Goal: Find specific page/section: Find specific page/section

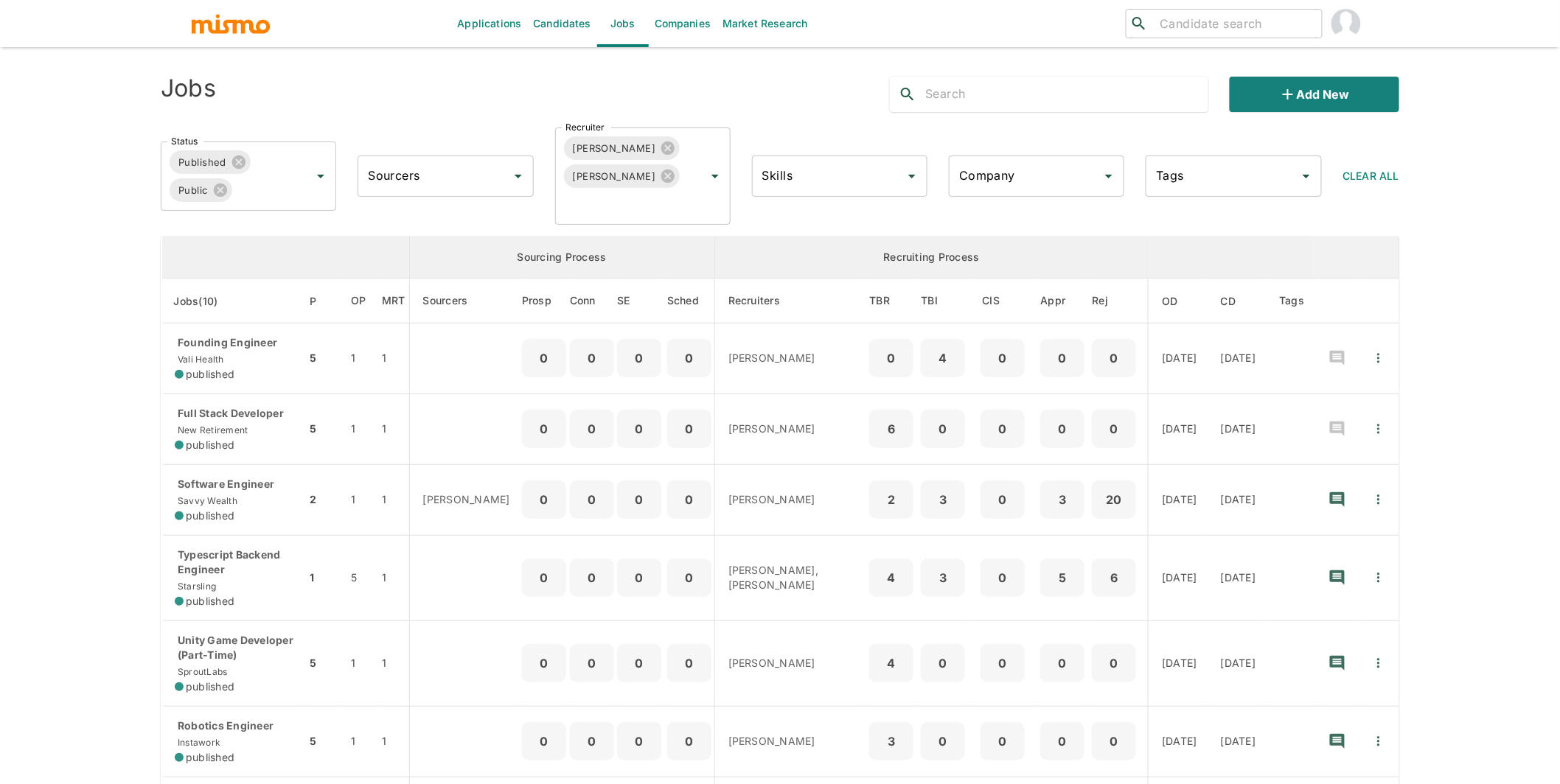
click at [1068, 103] on input "text" at bounding box center [1067, 94] width 283 height 23
type input "[DEMOGRAPHIC_DATA][PERSON_NAME]"
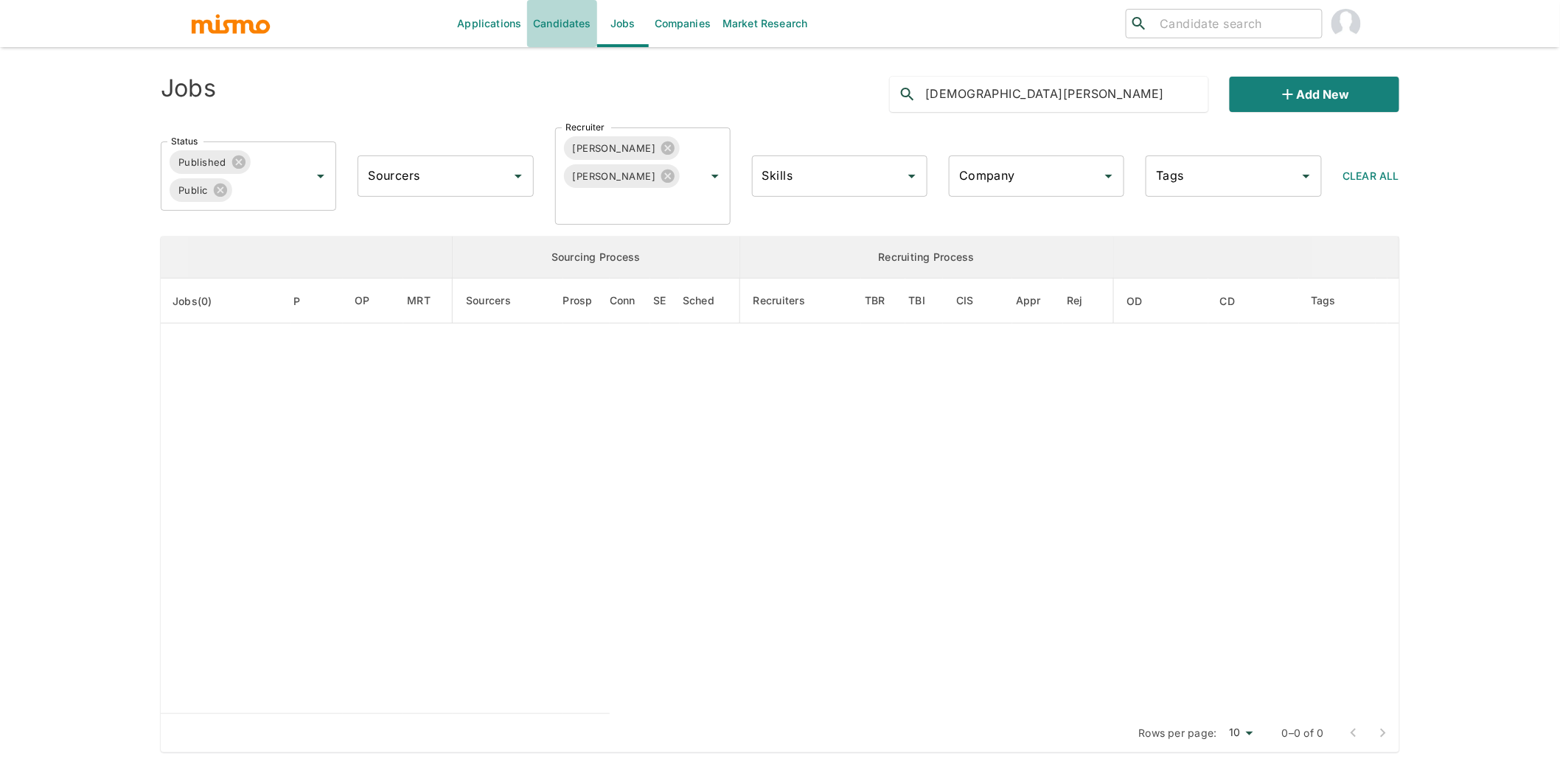
click at [589, 21] on link "Candidates" at bounding box center [562, 23] width 70 height 47
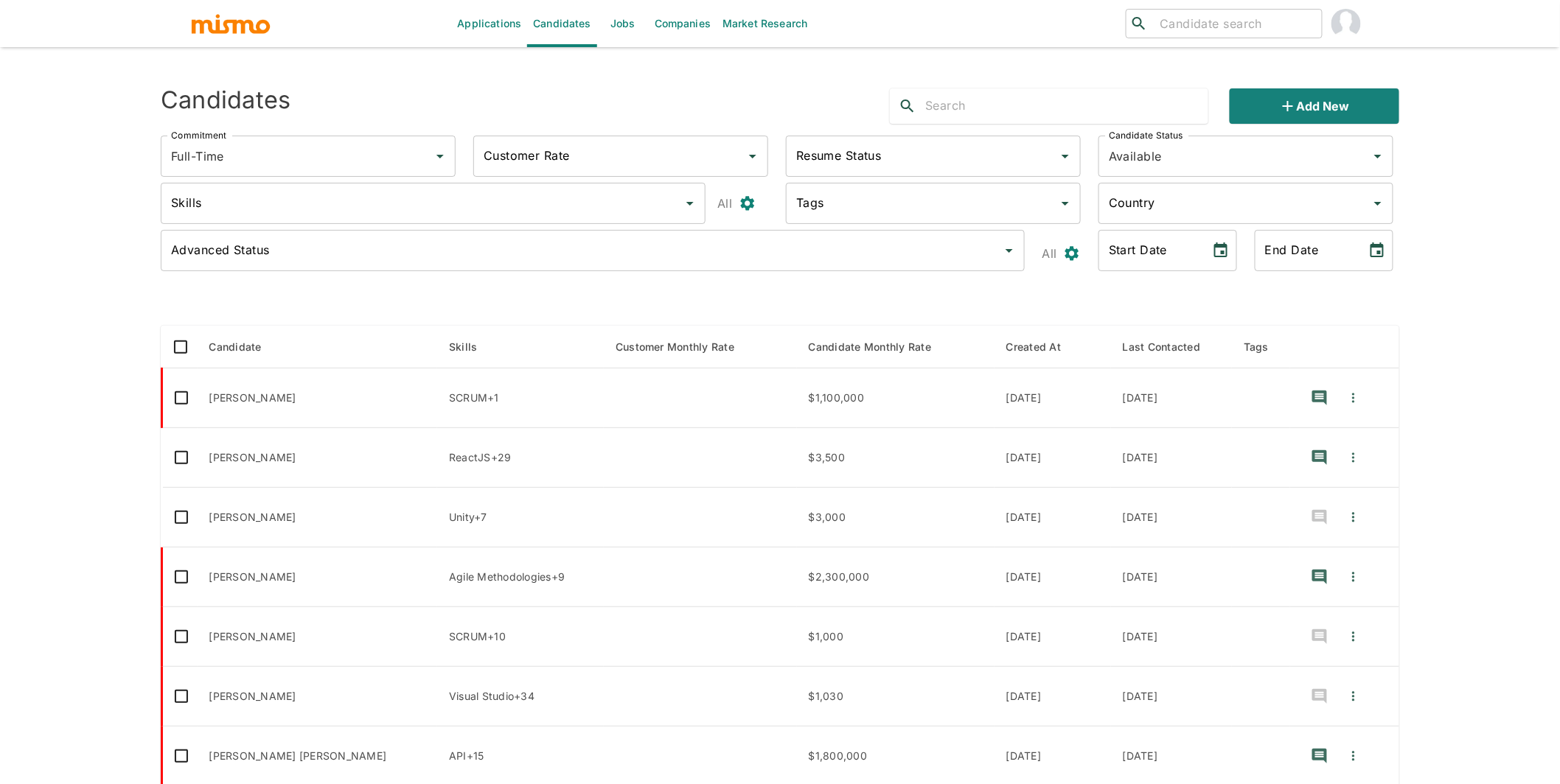
click at [978, 101] on input "text" at bounding box center [1067, 106] width 283 height 23
type input "[PERSON_NAME]"
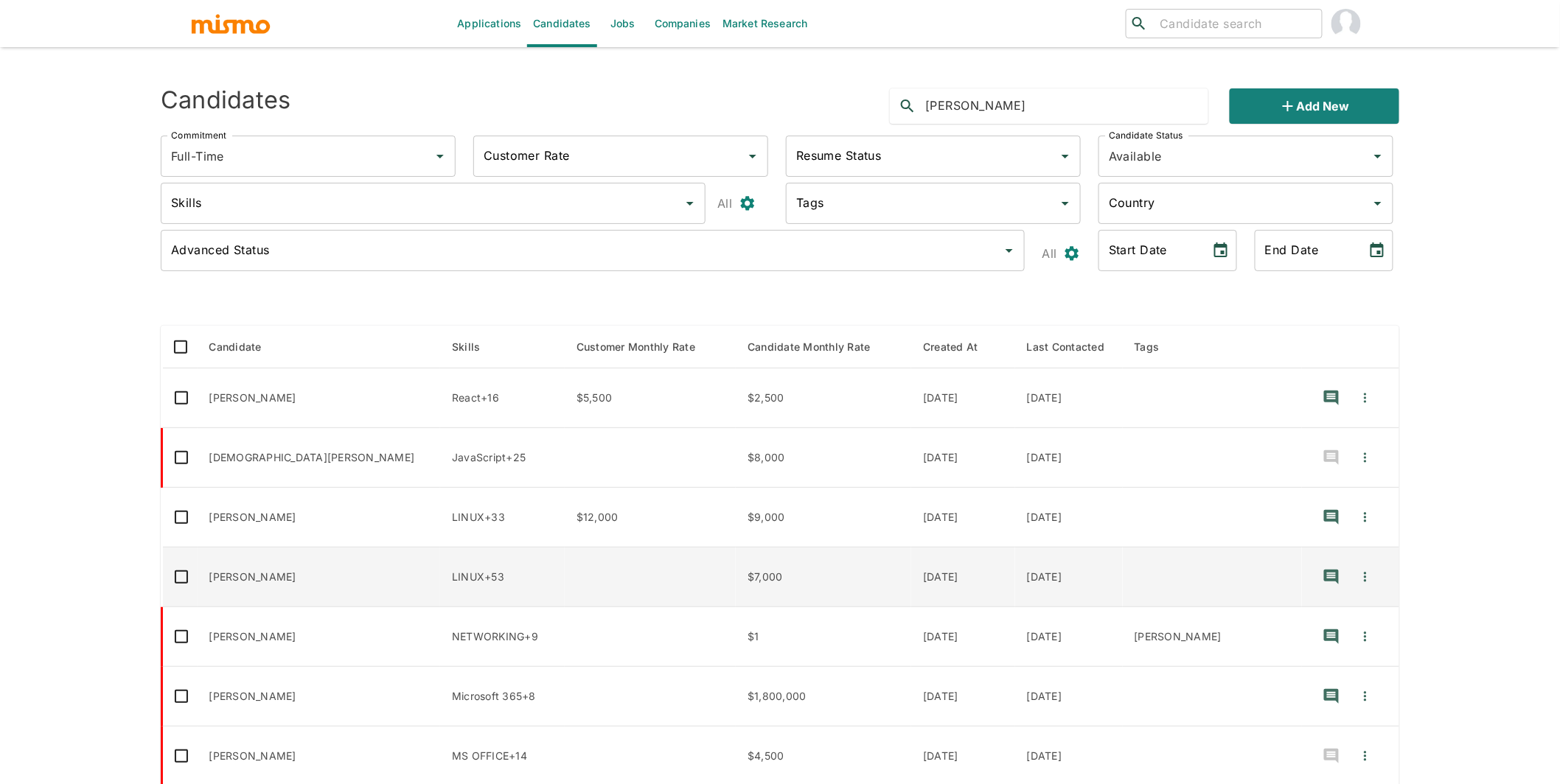
click at [462, 589] on td "LINUX+53" at bounding box center [502, 577] width 125 height 60
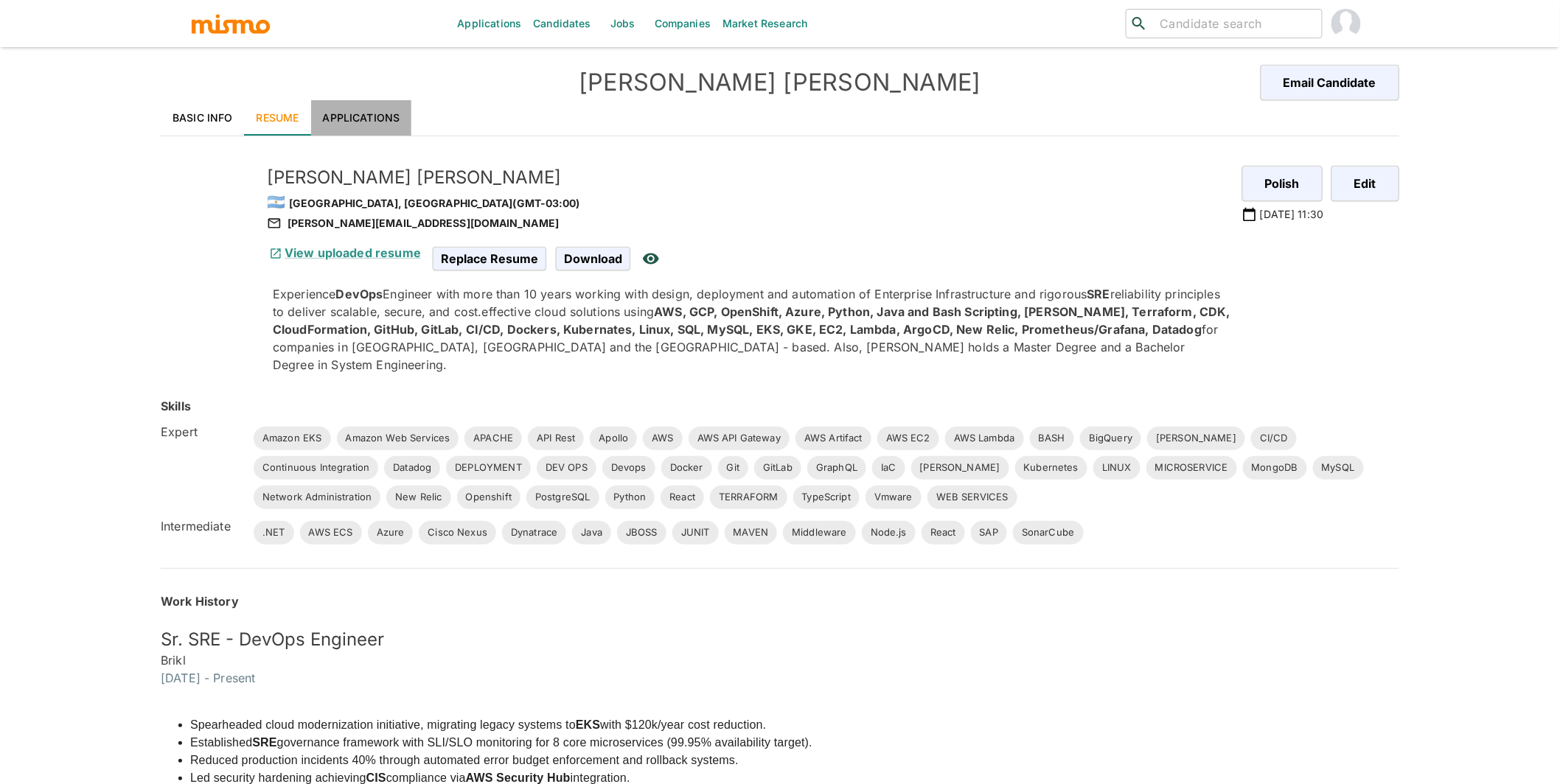
click at [377, 118] on link "Applications" at bounding box center [361, 118] width 101 height 36
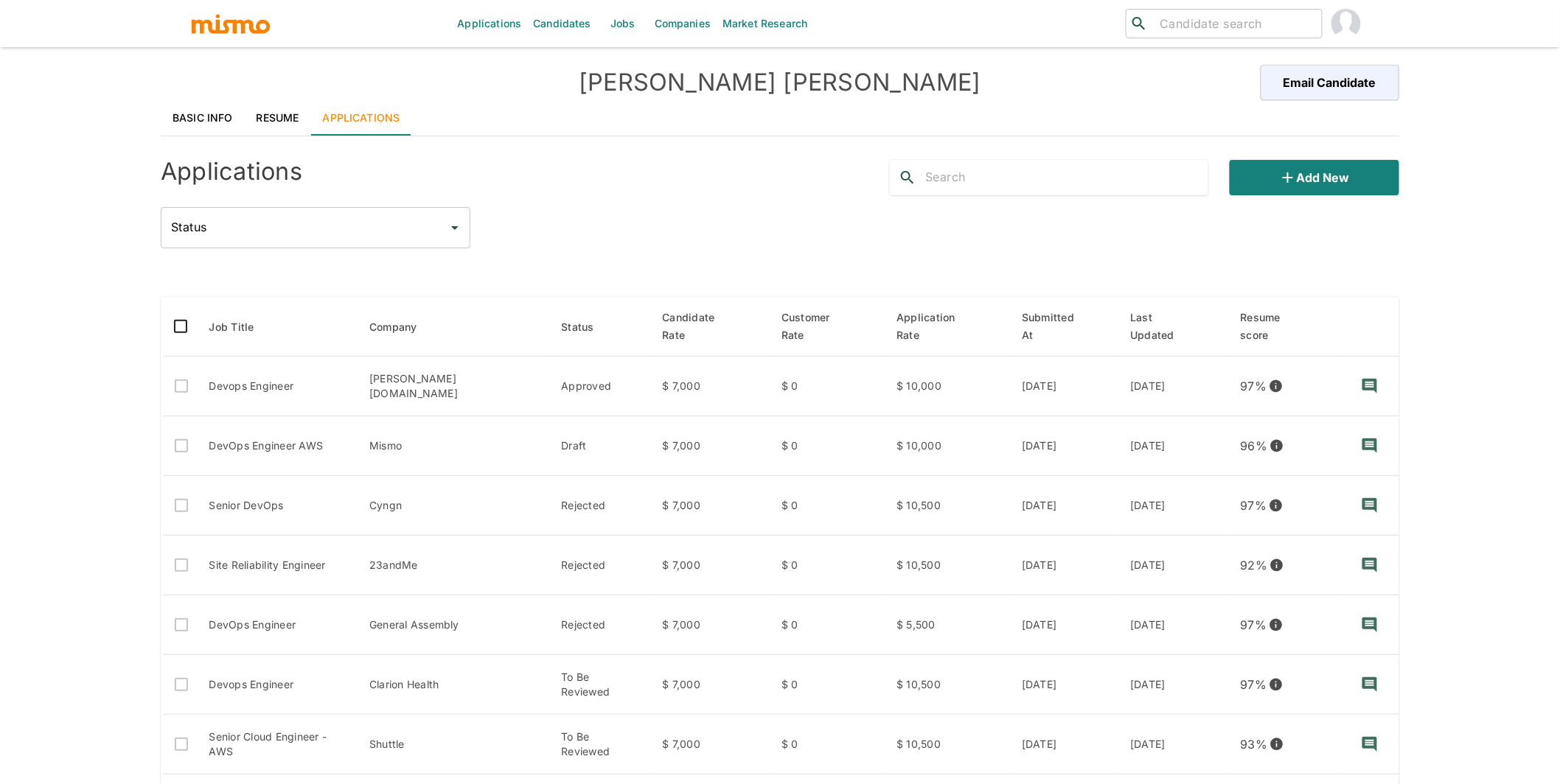
click at [237, 35] on div "Applications Candidates Jobs Companies Market Research ​ ​" at bounding box center [780, 23] width 1180 height 47
